Goal: Information Seeking & Learning: Check status

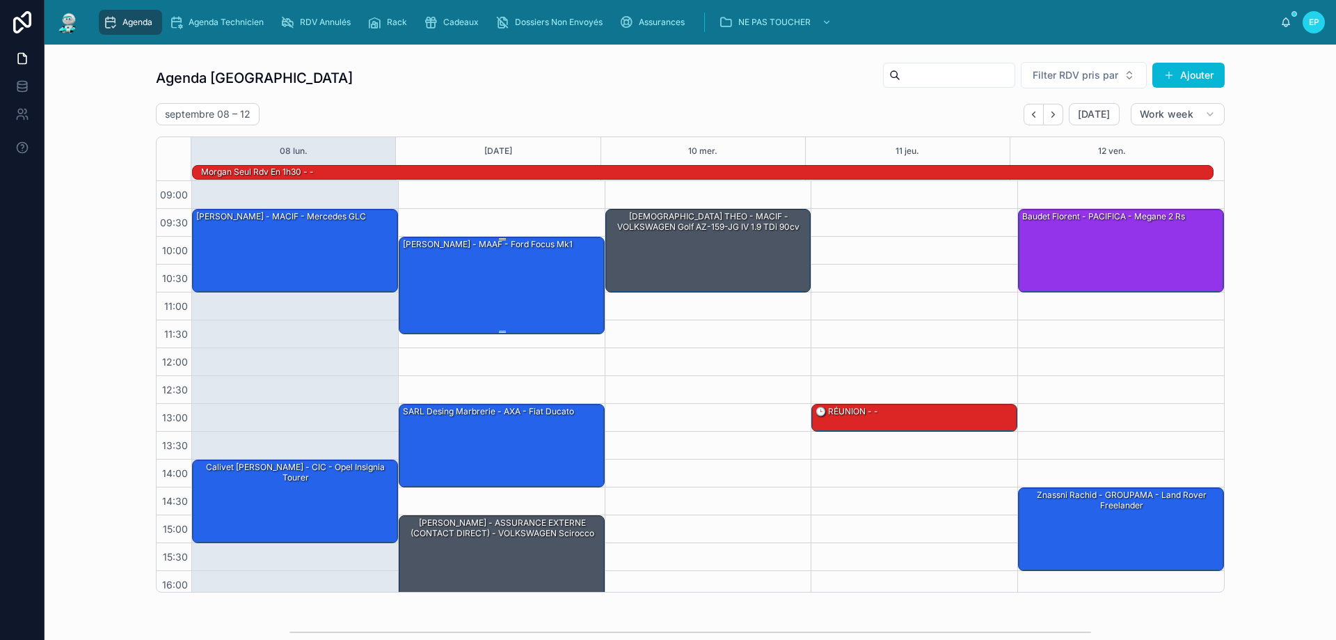
click at [500, 305] on div "[PERSON_NAME] - MAAF - Ford focus mk1" at bounding box center [503, 284] width 202 height 95
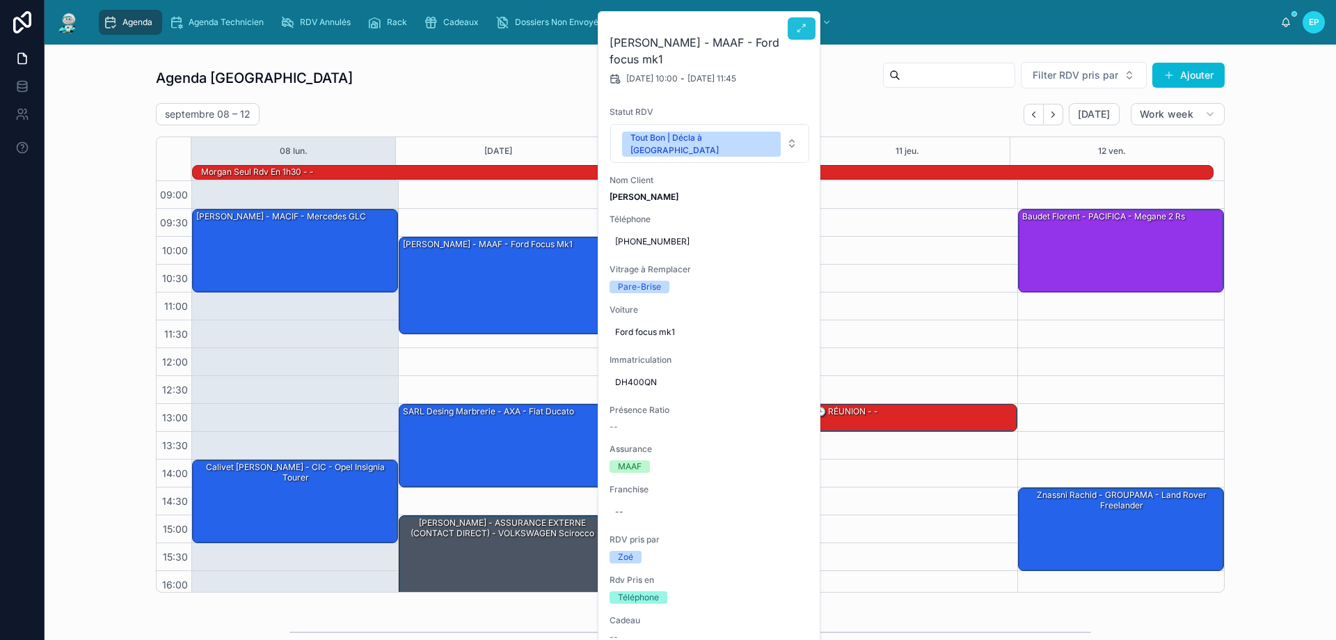
click at [811, 26] on button at bounding box center [802, 28] width 28 height 22
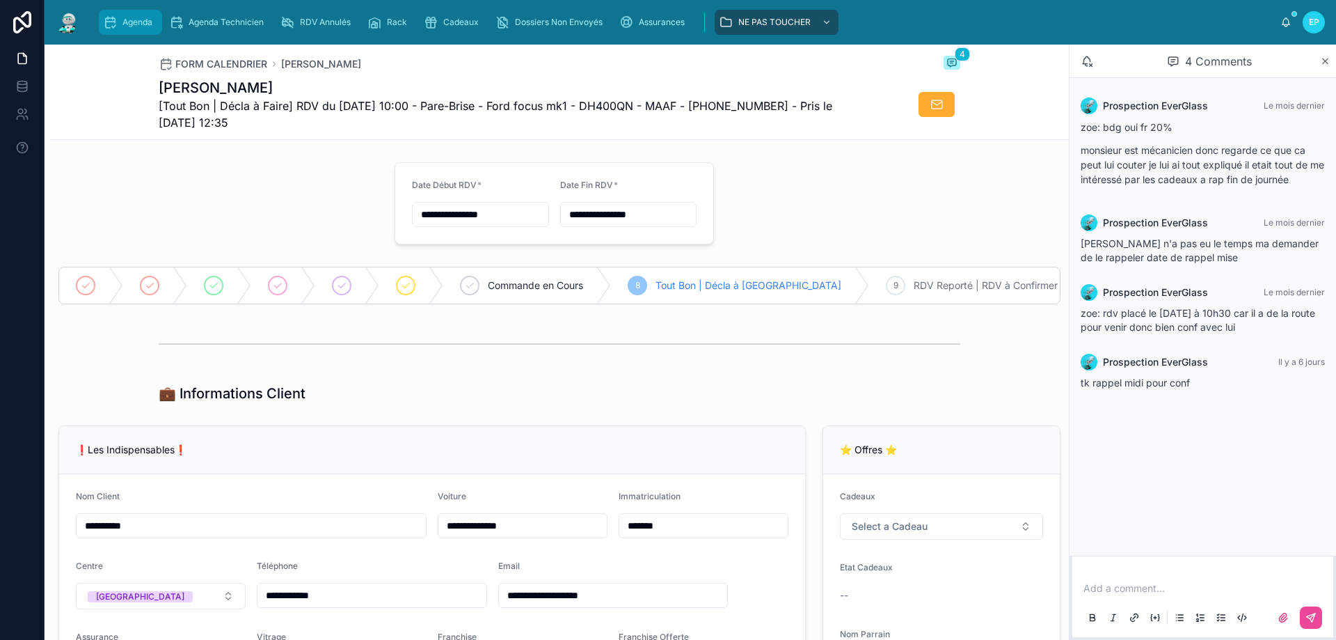
click at [122, 26] on span "Agenda" at bounding box center [137, 22] width 30 height 11
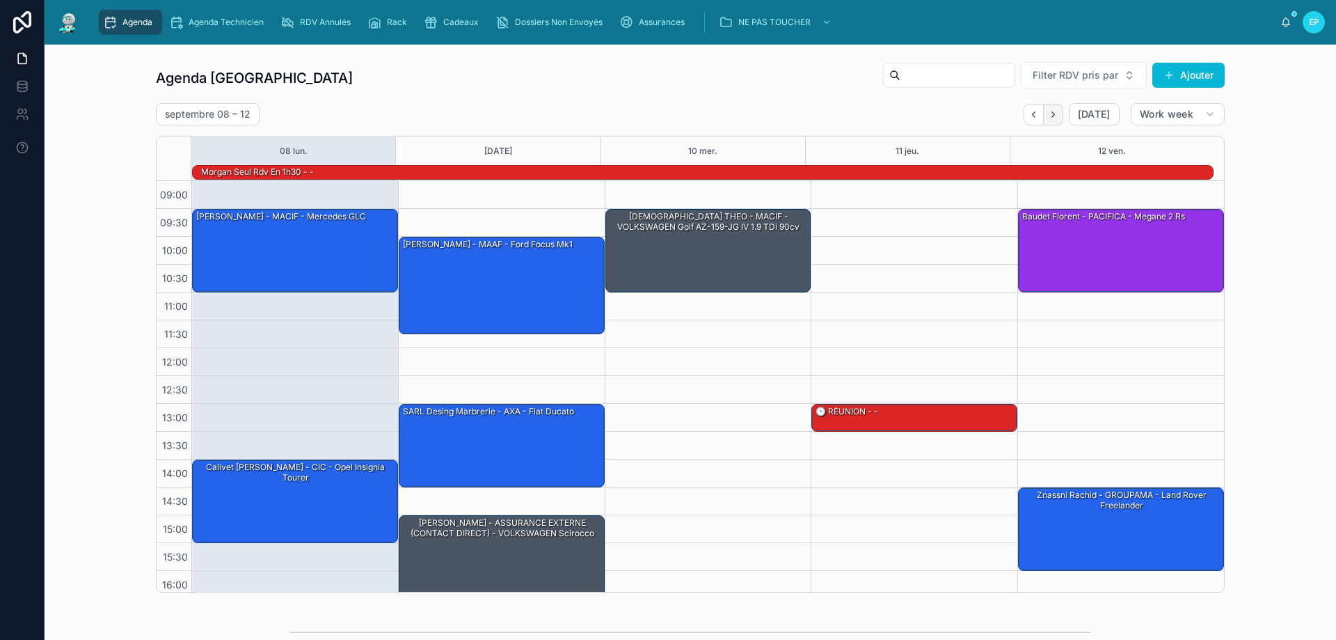
click at [1056, 119] on button "Next" at bounding box center [1053, 115] width 19 height 22
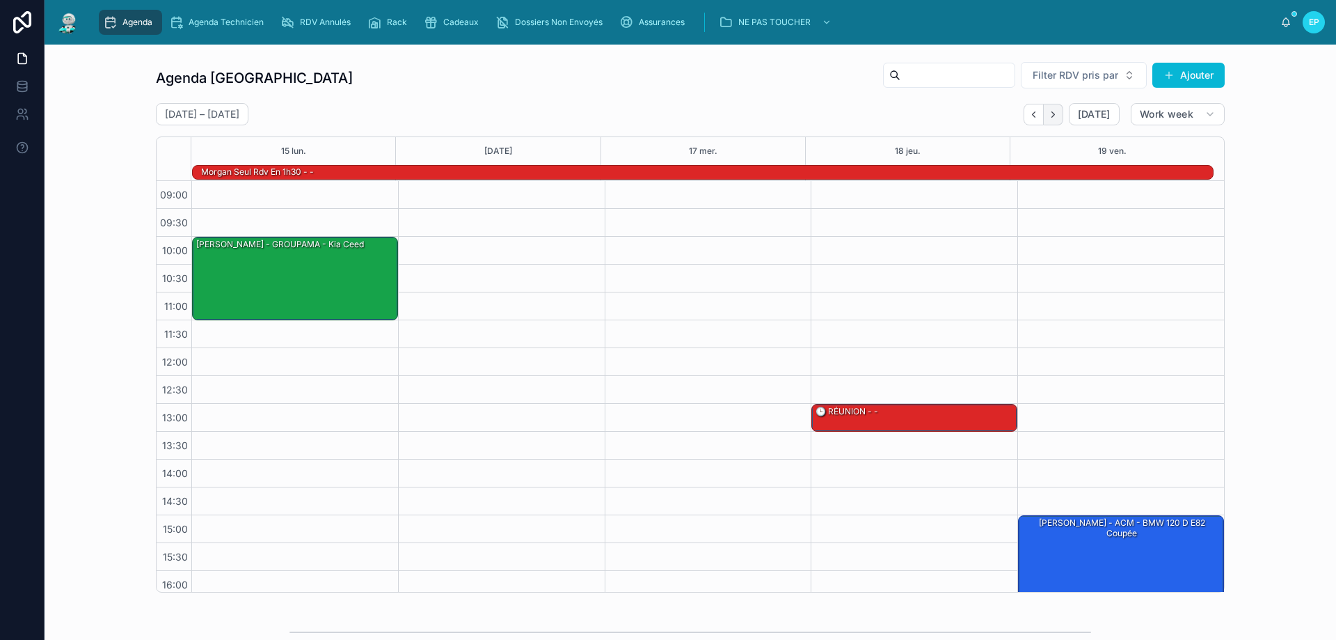
click at [1052, 116] on icon "Next" at bounding box center [1053, 114] width 3 height 6
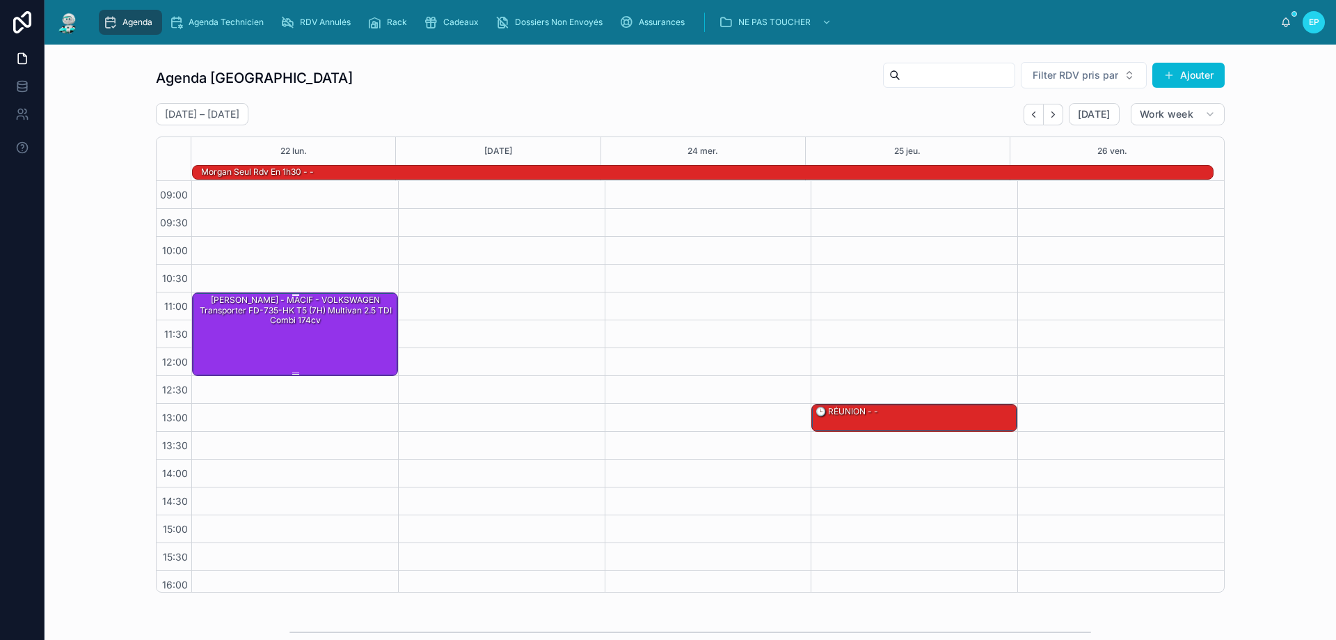
click at [328, 306] on div "[PERSON_NAME] - MACIF - VOLKSWAGEN Transporter FD-735-HK T5 (7H) Multivan 2.5 T…" at bounding box center [296, 310] width 202 height 33
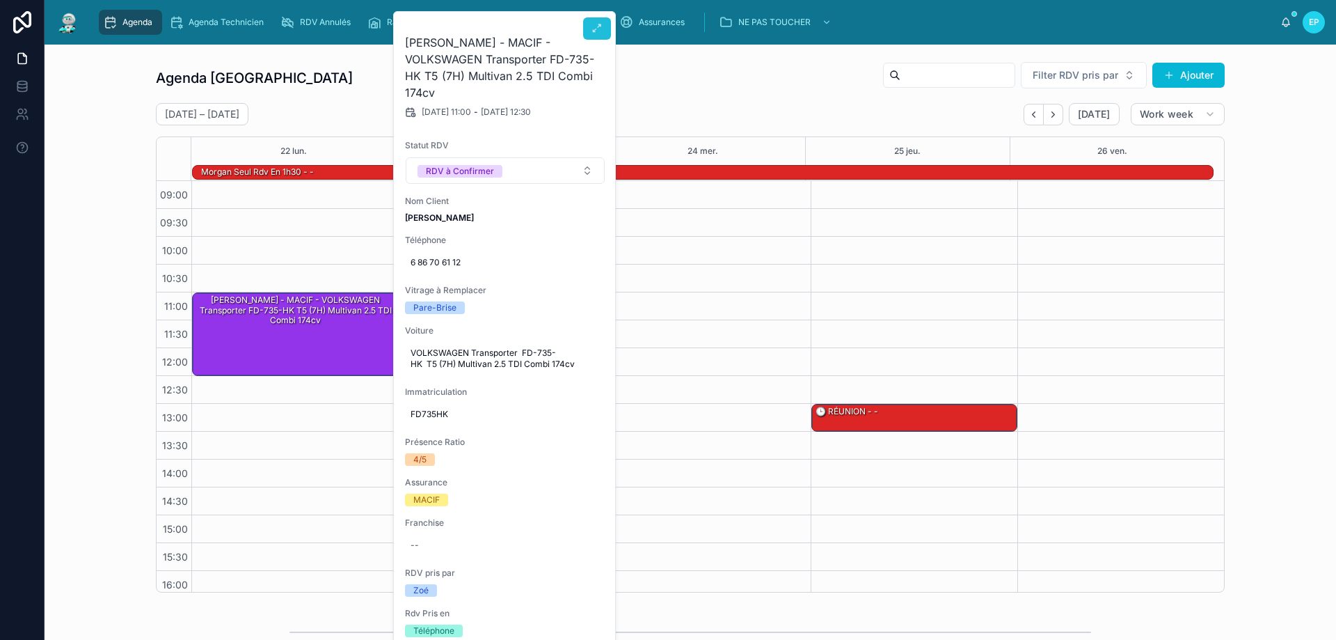
click at [593, 34] on span at bounding box center [597, 28] width 11 height 11
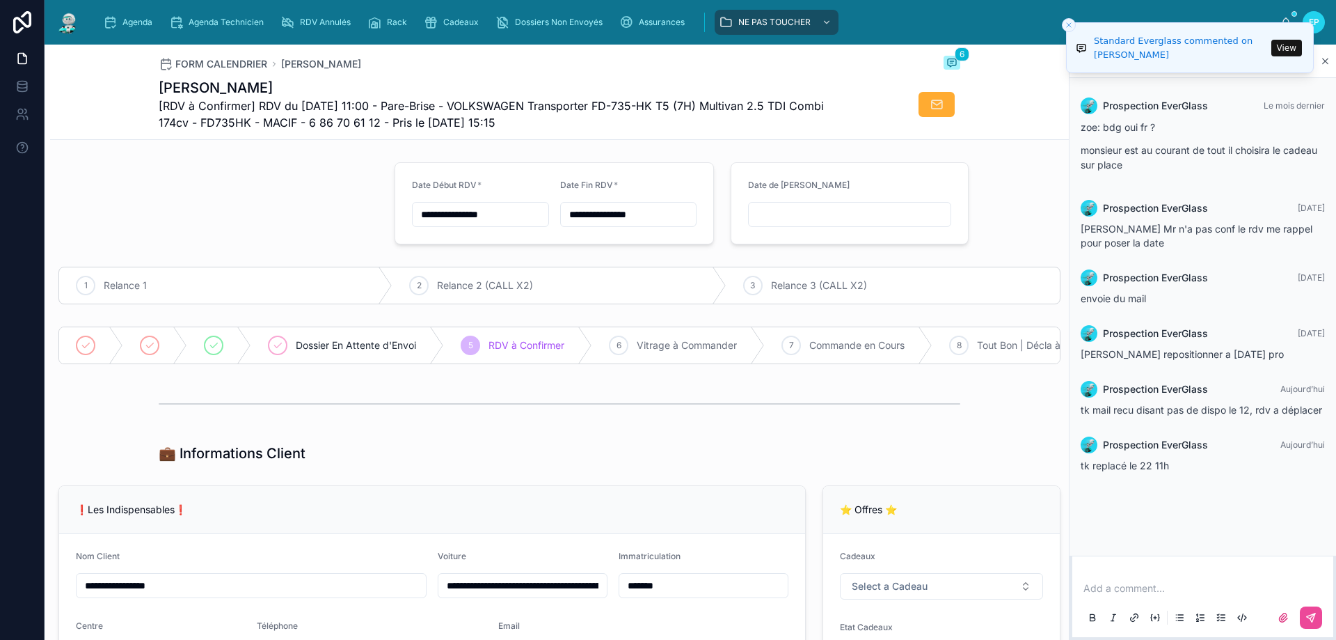
click at [1280, 47] on button "View" at bounding box center [1286, 48] width 31 height 17
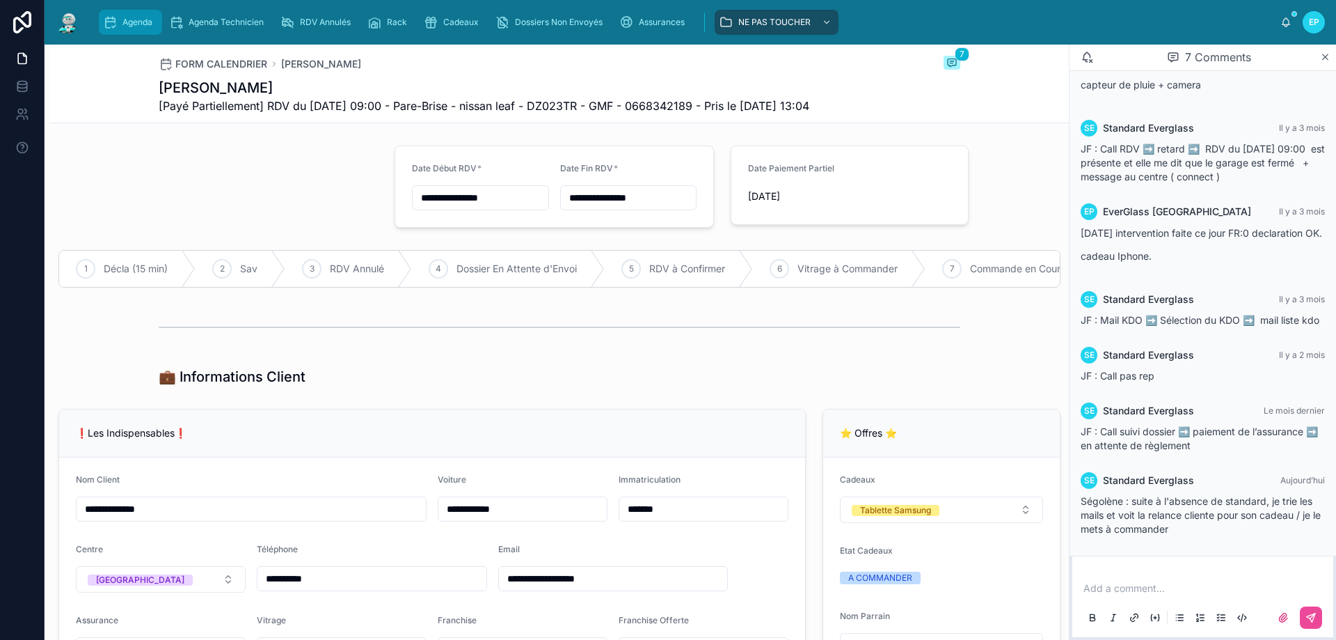
click at [129, 24] on span "Agenda" at bounding box center [137, 22] width 30 height 11
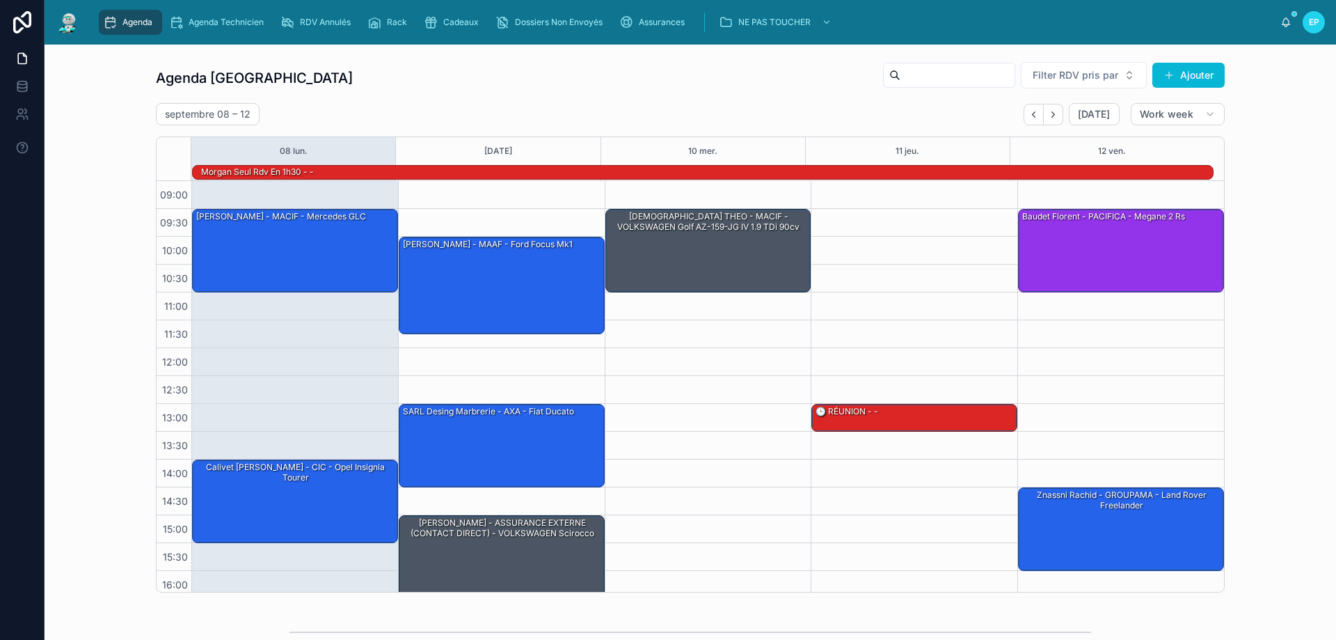
click at [724, 373] on div "09:30 – 11:00 BELKACEM THEO - MACIF - VOLKSWAGEN Golf AZ-159-JG IV 1.9 TDi 90cv" at bounding box center [708, 431] width 207 height 501
click at [717, 360] on div "09:30 – 11:00 BELKACEM THEO - MACIF - VOLKSWAGEN Golf AZ-159-JG IV 1.9 TDi 90cv" at bounding box center [708, 431] width 207 height 501
click at [945, 302] on div "13:00 – 13:30 🕒 RÉUNION - -" at bounding box center [914, 431] width 207 height 501
